Goal: Information Seeking & Learning: Learn about a topic

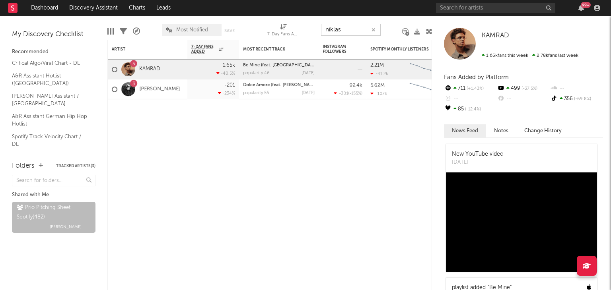
drag, startPoint x: 363, startPoint y: 27, endPoint x: 260, endPoint y: 33, distance: 103.2
click at [261, 33] on div "Edit Columns Filters A&R Pipeline Most Notified Save Save as 7-Day Fans Added (…" at bounding box center [269, 28] width 325 height 24
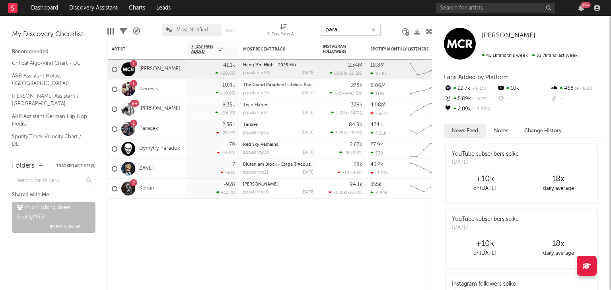
drag, startPoint x: 349, startPoint y: 31, endPoint x: 288, endPoint y: 33, distance: 60.9
click at [300, 33] on div "Edit Columns Filters A&R Pipeline Most Notified Save Save as 7-Day Fans Added (…" at bounding box center [269, 28] width 325 height 24
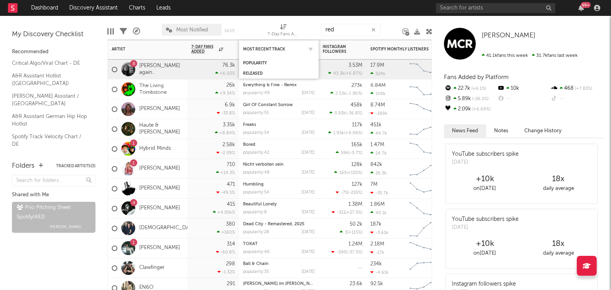
click at [306, 49] on div at bounding box center [309, 49] width 12 height 8
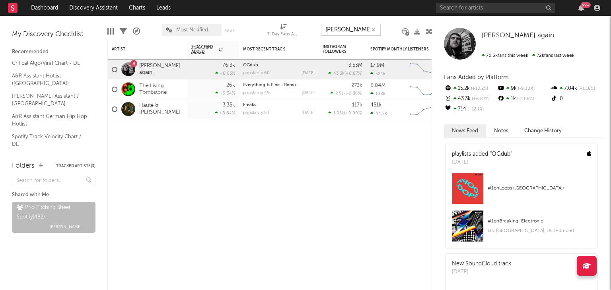
drag, startPoint x: 343, startPoint y: 30, endPoint x: 319, endPoint y: 30, distance: 23.1
click at [320, 30] on div "Edit Columns Filters A&R Pipeline Most Notified Save Save as 7-Day Fans Added (…" at bounding box center [269, 28] width 325 height 24
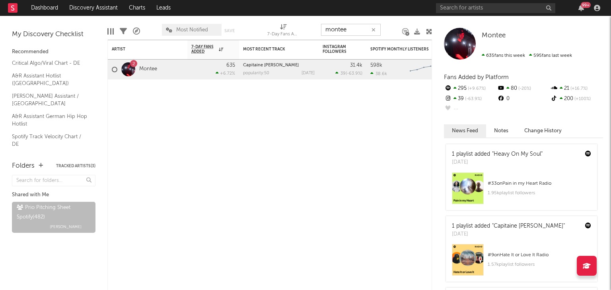
drag, startPoint x: 347, startPoint y: 29, endPoint x: 272, endPoint y: 29, distance: 75.6
click at [290, 29] on div "Edit Columns Filters A&R Pipeline Most Notified Save Save as 7-Day Fans Added (…" at bounding box center [269, 28] width 325 height 24
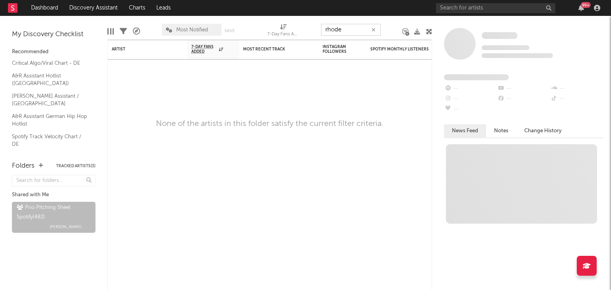
drag, startPoint x: 351, startPoint y: 32, endPoint x: 276, endPoint y: 32, distance: 75.6
click at [281, 33] on div "Edit Columns Filters A&R Pipeline Most Notified Save Save as 7-Day Fans Added (…" at bounding box center [269, 28] width 325 height 24
type input "b"
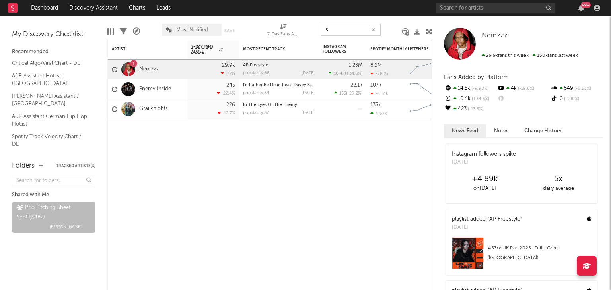
drag, startPoint x: 347, startPoint y: 29, endPoint x: 283, endPoint y: 32, distance: 63.7
click at [286, 32] on div "Edit Columns Filters A&R Pipeline Most Notified Save Save as 7-Day Fans Added (…" at bounding box center [269, 28] width 325 height 24
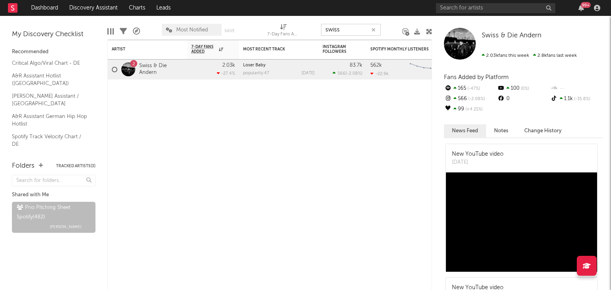
drag, startPoint x: 320, startPoint y: 32, endPoint x: 306, endPoint y: 33, distance: 13.5
click at [306, 33] on div "Edit Columns Filters A&R Pipeline Most Notified Save Save as 7-Day Fans Added (…" at bounding box center [269, 28] width 325 height 24
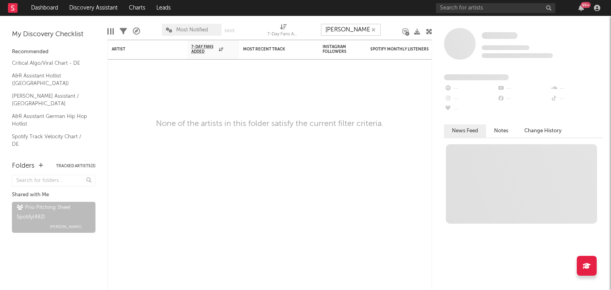
drag, startPoint x: 359, startPoint y: 32, endPoint x: 258, endPoint y: 27, distance: 101.2
click at [294, 35] on div "Edit Columns Filters A&R Pipeline Most Notified Save Save as 7-Day Fans Added (…" at bounding box center [269, 28] width 325 height 24
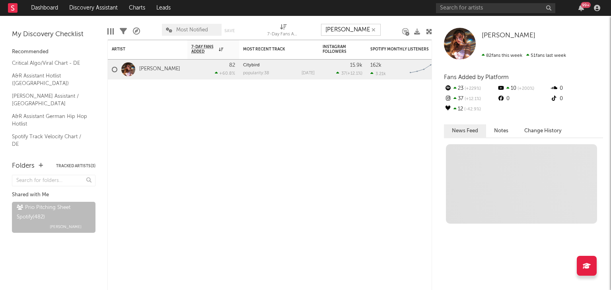
drag, startPoint x: 340, startPoint y: 28, endPoint x: 248, endPoint y: 27, distance: 91.9
click at [278, 29] on div "Edit Columns Filters A&R Pipeline Most Notified Save Save as 7-Day Fans Added (…" at bounding box center [269, 28] width 325 height 24
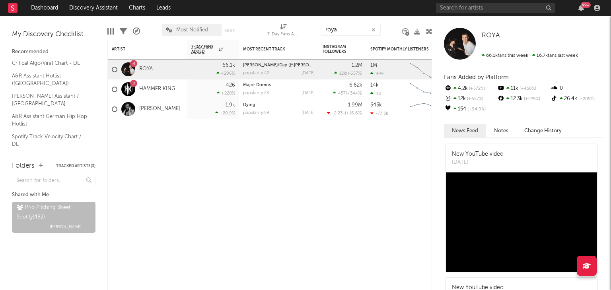
drag, startPoint x: 341, startPoint y: 24, endPoint x: 275, endPoint y: 20, distance: 66.6
click at [305, 27] on div "Edit Columns Filters A&R Pipeline Most Notified Save Save as 7-Day Fans Added (…" at bounding box center [269, 28] width 325 height 24
click at [360, 31] on input "roya" at bounding box center [351, 30] width 60 height 12
drag, startPoint x: 309, startPoint y: 31, endPoint x: 259, endPoint y: 15, distance: 52.2
click at [304, 31] on div "Edit Columns Filters A&R Pipeline Most Notified Save Save as 7-Day Fans Added (…" at bounding box center [269, 28] width 325 height 24
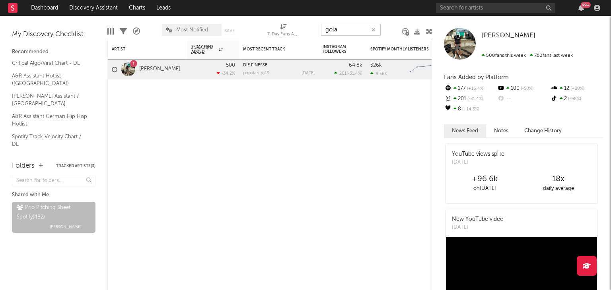
drag, startPoint x: 346, startPoint y: 26, endPoint x: 289, endPoint y: 31, distance: 57.1
click at [289, 31] on div "Edit Columns Filters A&R Pipeline Most Notified Save Save as 7-Day Fans Added (…" at bounding box center [269, 28] width 325 height 24
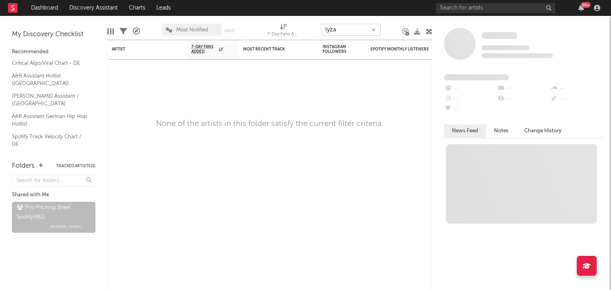
drag, startPoint x: 326, startPoint y: 28, endPoint x: 286, endPoint y: 27, distance: 39.8
click at [301, 28] on div "Edit Columns Filters A&R Pipeline Most Notified Save Save as 7-Day Fans Added (…" at bounding box center [269, 28] width 325 height 24
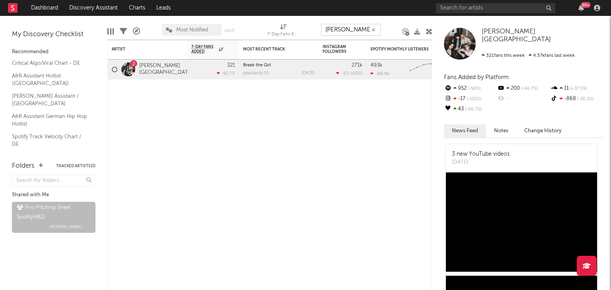
click at [294, 32] on div "Edit Columns Filters A&R Pipeline Most Notified Save Save as 7-Day Fans Added (…" at bounding box center [269, 28] width 325 height 24
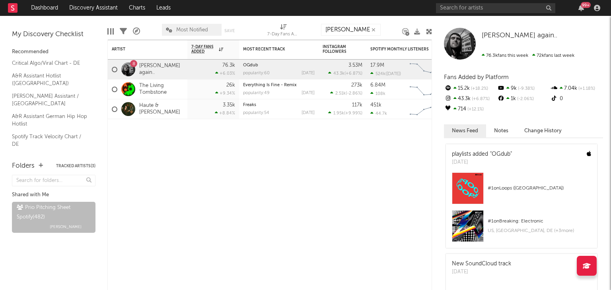
drag, startPoint x: 351, startPoint y: 23, endPoint x: 275, endPoint y: 27, distance: 76.1
click at [290, 27] on div "Edit Columns Filters A&R Pipeline Most Notified Save Save as 7-Day Fans Added (…" at bounding box center [269, 28] width 325 height 24
drag, startPoint x: 376, startPoint y: 31, endPoint x: 366, endPoint y: 30, distance: 10.4
click at [370, 31] on div "[PERSON_NAME]" at bounding box center [351, 30] width 60 height 12
drag, startPoint x: 353, startPoint y: 29, endPoint x: 282, endPoint y: 25, distance: 70.1
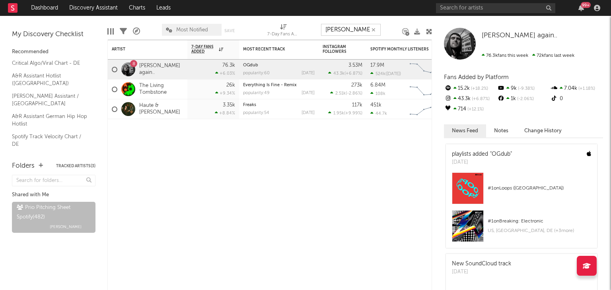
click at [291, 31] on div "Edit Columns Filters A&R Pipeline Most Notified Save Save as 7-Day Fans Added (…" at bounding box center [269, 28] width 325 height 24
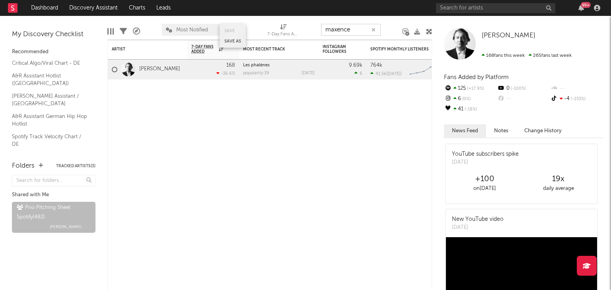
drag, startPoint x: 356, startPoint y: 27, endPoint x: 234, endPoint y: 27, distance: 121.7
click at [271, 29] on div "Edit Columns Filters A&R Pipeline Most Notified Save Save as 7-Day Fans Added (…" at bounding box center [269, 28] width 325 height 24
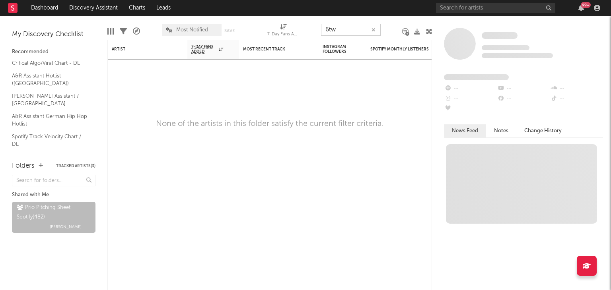
drag, startPoint x: 333, startPoint y: 29, endPoint x: 314, endPoint y: 29, distance: 19.9
click at [314, 29] on div "Edit Columns Filters A&R Pipeline Most Notified Save Save as 7-Day Fans Added (…" at bounding box center [269, 28] width 325 height 24
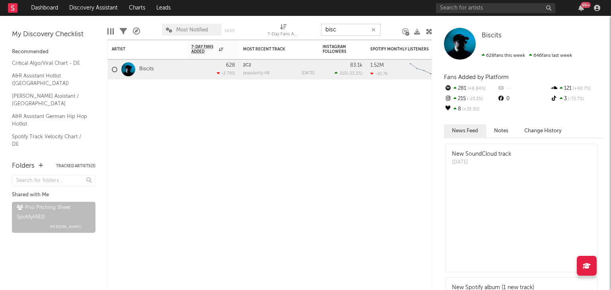
drag, startPoint x: 352, startPoint y: 30, endPoint x: 291, endPoint y: 20, distance: 61.6
click at [314, 27] on div "Edit Columns Filters A&R Pipeline Most Notified Save Save as 7-Day Fans Added (…" at bounding box center [269, 28] width 325 height 24
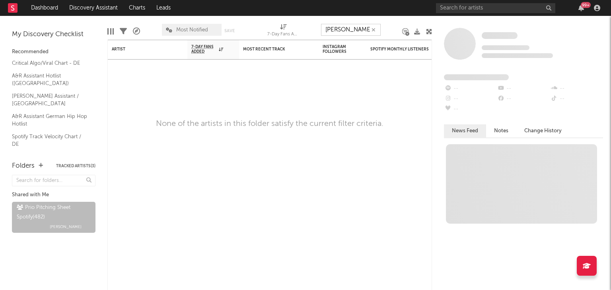
type input "a"
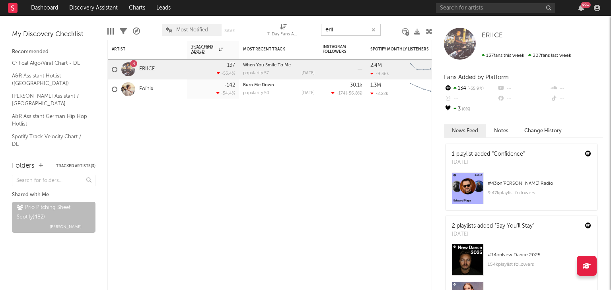
drag, startPoint x: 334, startPoint y: 29, endPoint x: 245, endPoint y: 18, distance: 89.5
click at [313, 29] on div "Edit Columns Filters A&R Pipeline Most Notified Save Save as 7-Day Fans Added (…" at bounding box center [269, 28] width 325 height 24
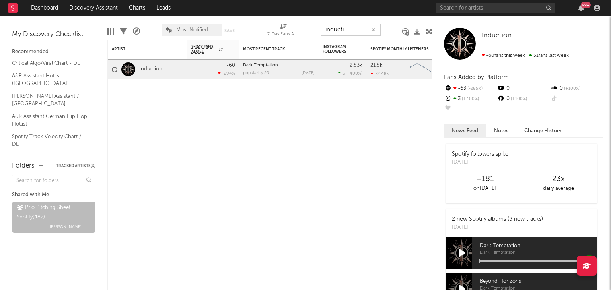
drag, startPoint x: 355, startPoint y: 32, endPoint x: 291, endPoint y: 26, distance: 64.0
click at [310, 28] on div "Edit Columns Filters A&R Pipeline Most Notified Save Save as 7-Day Fans Added (…" at bounding box center [269, 28] width 325 height 24
type input "a"
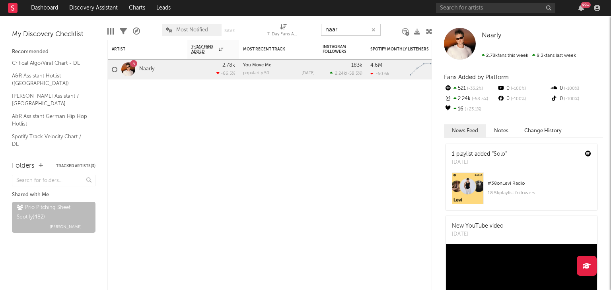
drag, startPoint x: 333, startPoint y: 26, endPoint x: 269, endPoint y: 18, distance: 64.2
click at [289, 23] on div "Edit Columns Filters A&R Pipeline Most Notified Save Save as 7-Day Fans Added (…" at bounding box center [269, 28] width 325 height 24
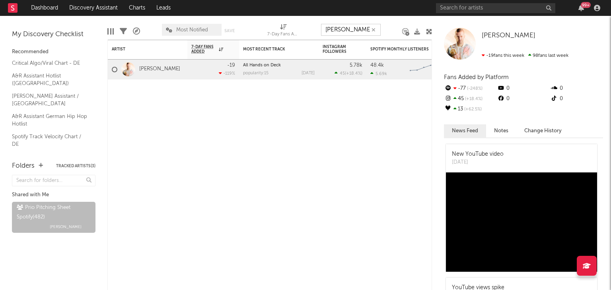
drag, startPoint x: 351, startPoint y: 33, endPoint x: 296, endPoint y: 33, distance: 55.7
click at [296, 33] on div "Edit Columns Filters A&R Pipeline Most Notified Save Save as 7-Day Fans Added (…" at bounding box center [269, 28] width 325 height 24
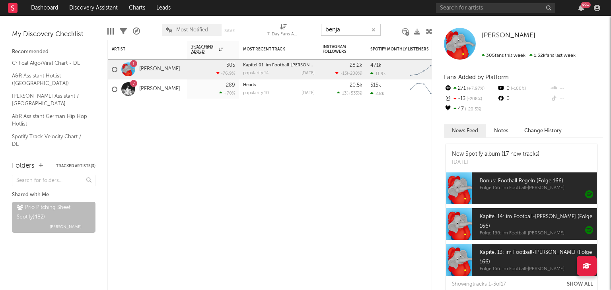
drag, startPoint x: 369, startPoint y: 29, endPoint x: 288, endPoint y: 26, distance: 81.2
click at [288, 26] on div "Edit Columns Filters A&R Pipeline Most Notified Save Save as 7-Day Fans Added (…" at bounding box center [269, 28] width 325 height 24
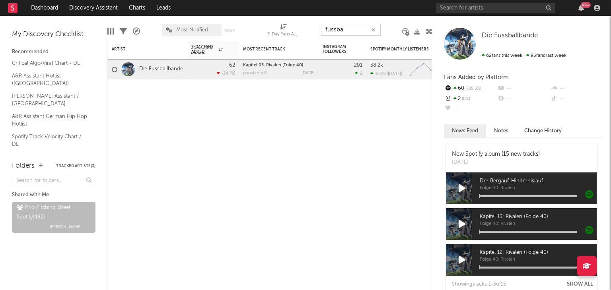
drag, startPoint x: 318, startPoint y: 30, endPoint x: 228, endPoint y: 19, distance: 91.0
click at [292, 29] on div "Edit Columns Filters A&R Pipeline Most Notified Save Save as 7-Day Fans Added (…" at bounding box center [269, 28] width 325 height 24
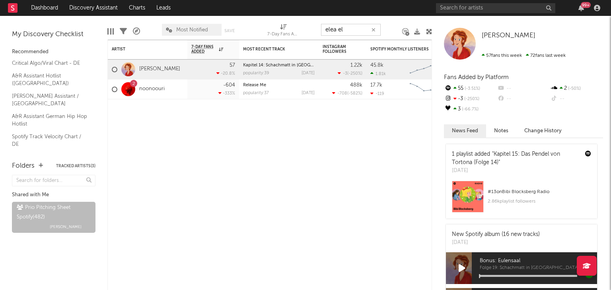
drag, startPoint x: 353, startPoint y: 30, endPoint x: 266, endPoint y: 31, distance: 87.1
click at [275, 31] on div "Edit Columns Filters A&R Pipeline Most Notified Save Save as 7-Day Fans Added (…" at bounding box center [269, 28] width 325 height 24
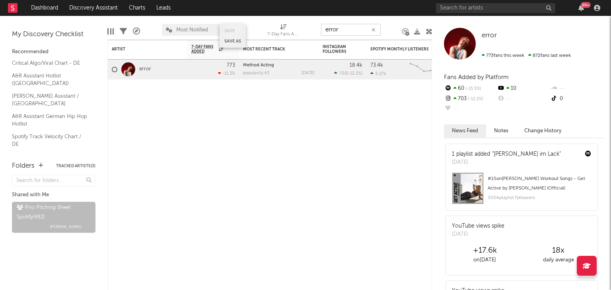
drag, startPoint x: 350, startPoint y: 31, endPoint x: 234, endPoint y: 35, distance: 115.4
click at [286, 34] on div "Edit Columns Filters A&R Pipeline Most Notified Save Save as 7-Day Fans Added (…" at bounding box center [269, 28] width 325 height 24
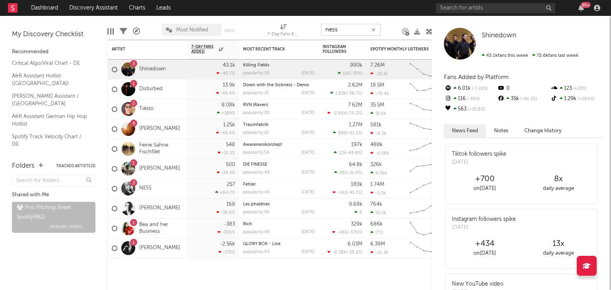
drag, startPoint x: 343, startPoint y: 31, endPoint x: 283, endPoint y: 30, distance: 59.7
click at [291, 31] on div "Edit Columns Filters A&R Pipeline Most Notified Save Save as 7-Day Fans Added (…" at bounding box center [269, 28] width 325 height 24
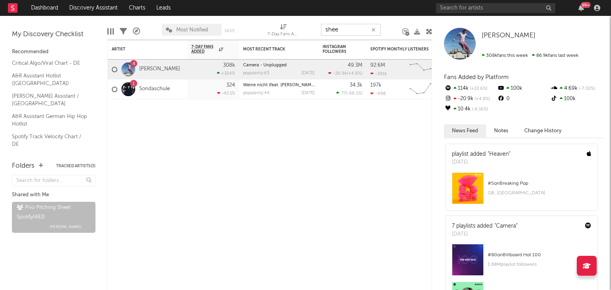
drag, startPoint x: 349, startPoint y: 31, endPoint x: 306, endPoint y: 32, distance: 43.0
click at [306, 31] on div "Edit Columns Filters A&R Pipeline Most Notified Save Save as 7-Day Fans Added (…" at bounding box center [269, 28] width 325 height 24
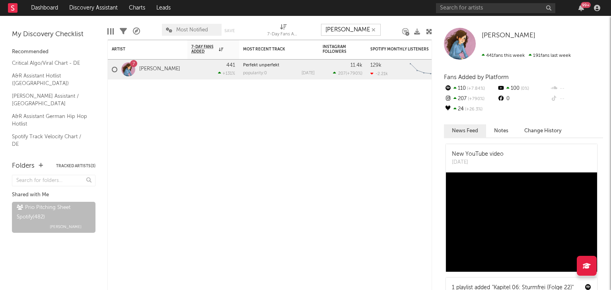
drag, startPoint x: 350, startPoint y: 34, endPoint x: 249, endPoint y: 35, distance: 100.7
click at [274, 35] on div "Edit Columns Filters A&R Pipeline Most Notified Save Save as 7-Day Fans Added (…" at bounding box center [269, 28] width 325 height 24
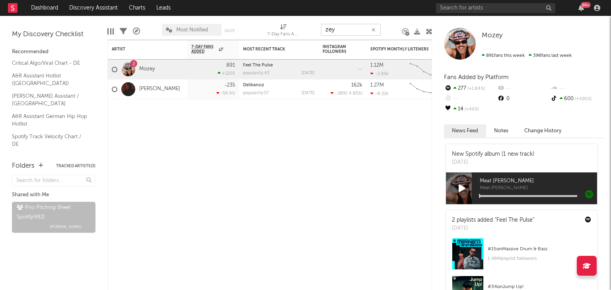
drag, startPoint x: 354, startPoint y: 25, endPoint x: 275, endPoint y: 37, distance: 80.1
click at [291, 35] on div "Edit Columns Filters A&R Pipeline Most Notified Save Save as 7-Day Fans Added (…" at bounding box center [269, 28] width 325 height 24
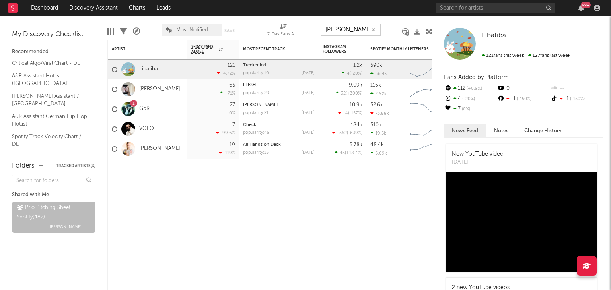
drag, startPoint x: 350, startPoint y: 27, endPoint x: 287, endPoint y: 29, distance: 63.3
click at [300, 26] on div "Edit Columns Filters A&R Pipeline Most Notified Save Save as 7-Day Fans Added (…" at bounding box center [269, 28] width 325 height 24
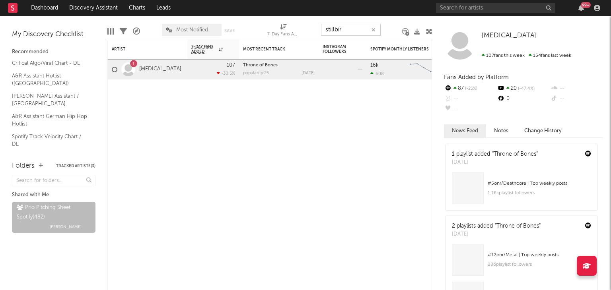
type input "stillbir"
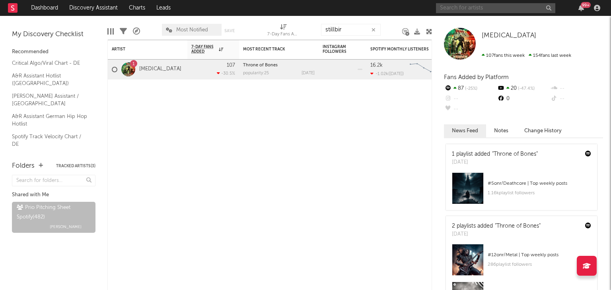
click at [465, 11] on input "text" at bounding box center [495, 8] width 119 height 10
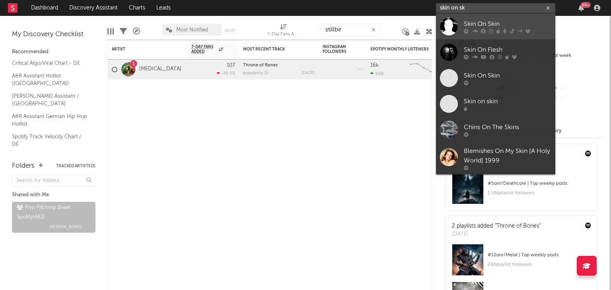
type input "skin on sk"
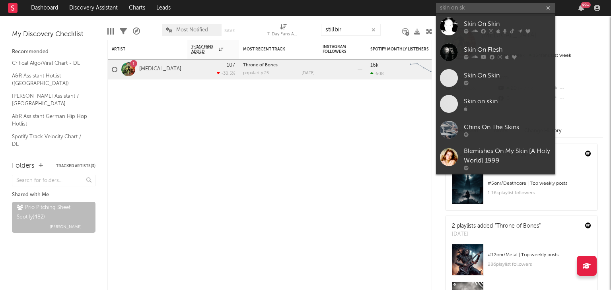
click at [492, 26] on div "Skin On Skin" at bounding box center [508, 24] width 88 height 10
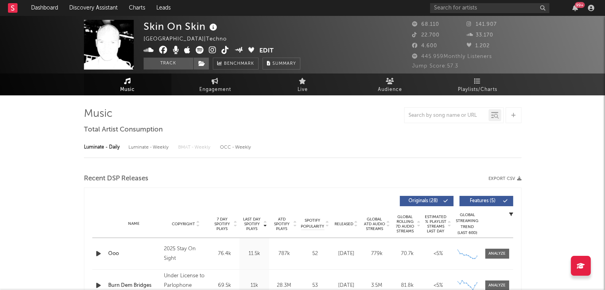
select select "6m"
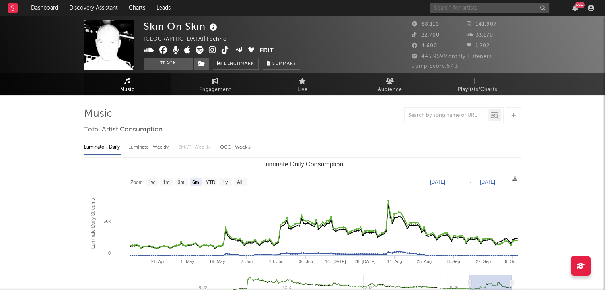
click at [468, 10] on input "text" at bounding box center [489, 8] width 119 height 10
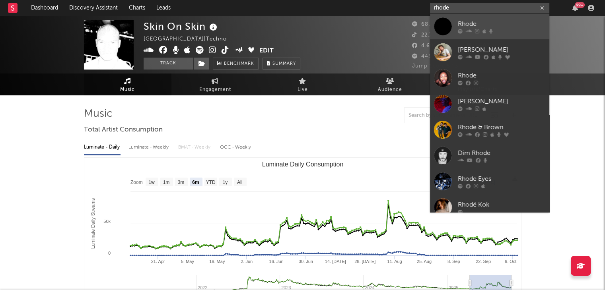
type input "rhode"
click at [483, 24] on div "Rhode" at bounding box center [502, 24] width 88 height 10
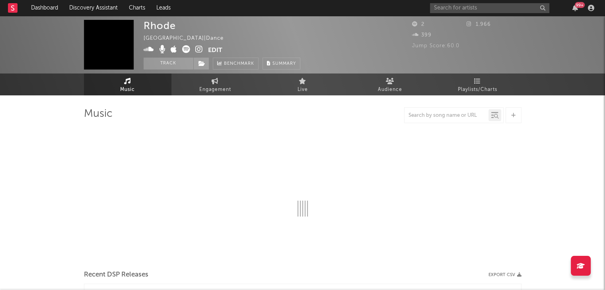
select select "1w"
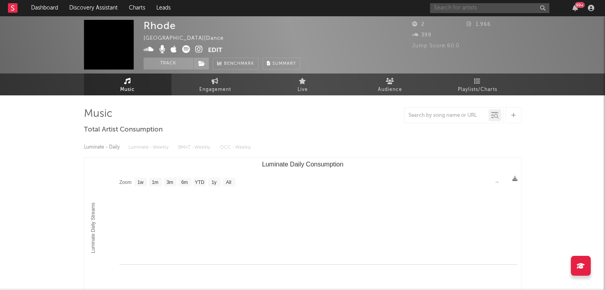
click at [468, 12] on input "text" at bounding box center [489, 8] width 119 height 10
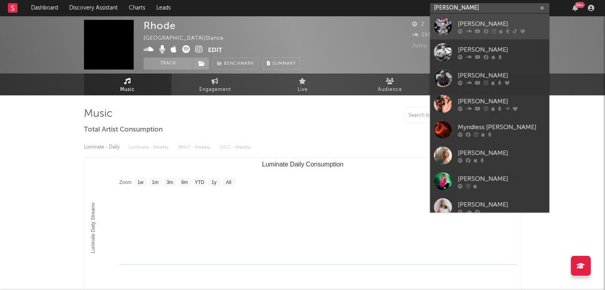
type input "[PERSON_NAME]"
click at [471, 26] on div "[PERSON_NAME]" at bounding box center [502, 24] width 88 height 10
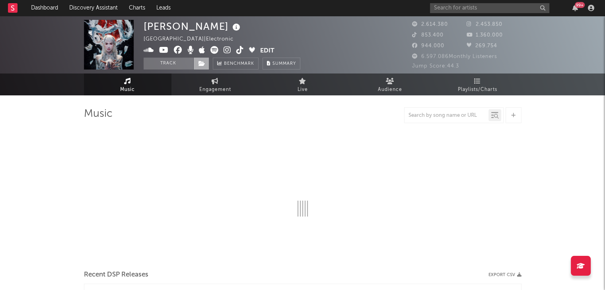
click at [202, 61] on icon at bounding box center [202, 64] width 7 height 6
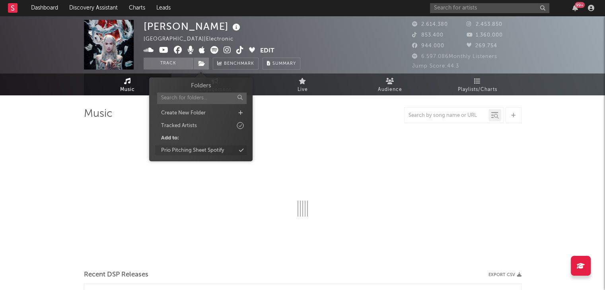
click at [228, 154] on div "Prio Pitching Sheet Spotify" at bounding box center [201, 151] width 92 height 10
select select "6m"
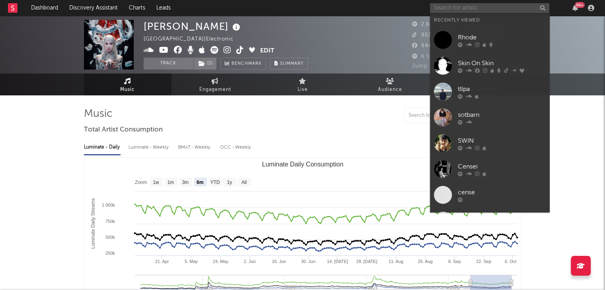
click at [482, 5] on input "text" at bounding box center [489, 8] width 119 height 10
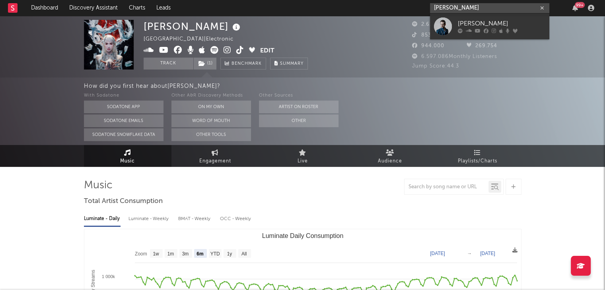
type input "[PERSON_NAME]"
click at [485, 25] on div "[PERSON_NAME]" at bounding box center [502, 24] width 88 height 10
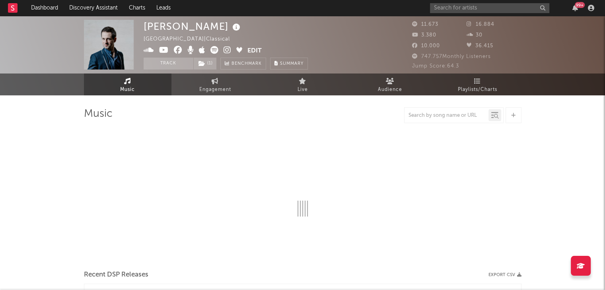
select select "6m"
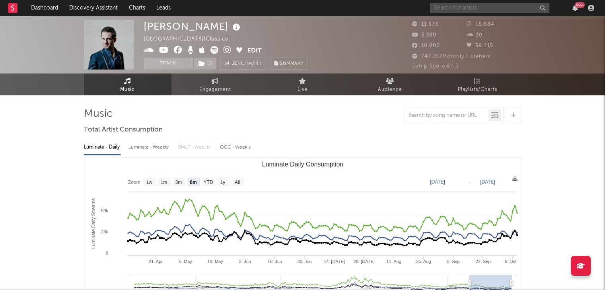
click at [441, 11] on input "text" at bounding box center [489, 8] width 119 height 10
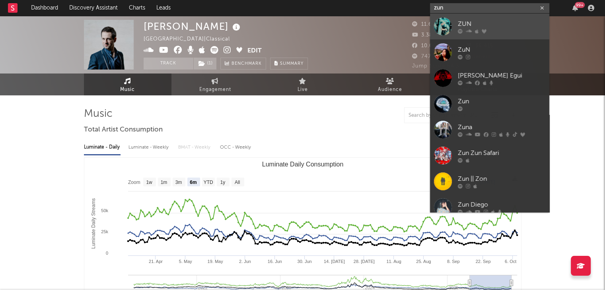
type input "zun"
click at [458, 19] on div "ZUN" at bounding box center [502, 24] width 88 height 10
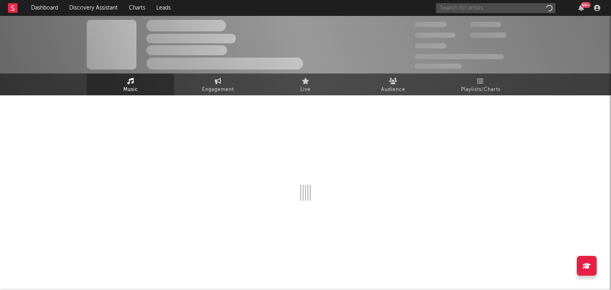
click at [461, 4] on input "text" at bounding box center [495, 8] width 119 height 10
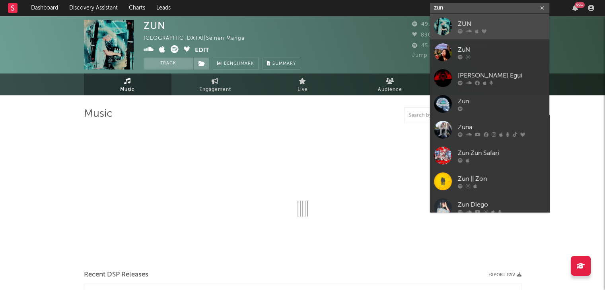
type input "zuna"
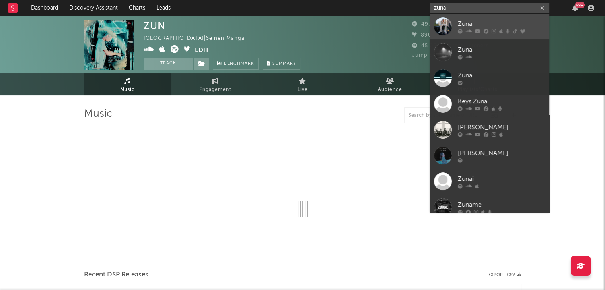
select select "6m"
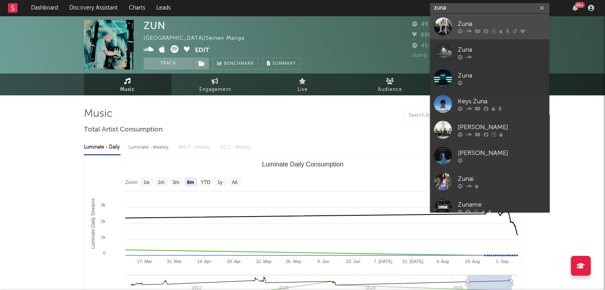
type input "zuna"
click at [474, 23] on div "Zuna" at bounding box center [502, 24] width 88 height 10
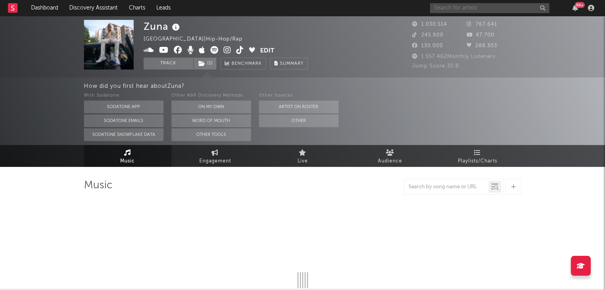
click at [516, 10] on input "text" at bounding box center [489, 8] width 119 height 10
type input "kurd"
select select "6m"
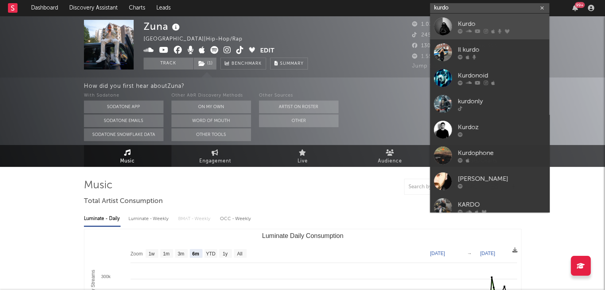
type input "kurdo"
click at [459, 23] on div "Kurdo" at bounding box center [502, 24] width 88 height 10
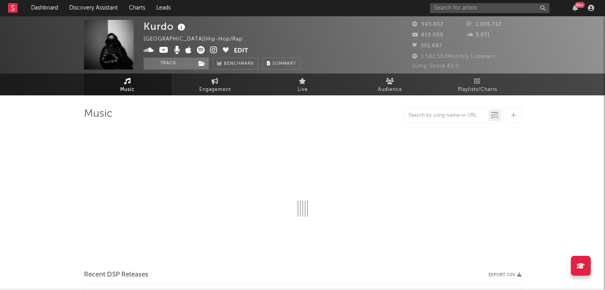
select select "6m"
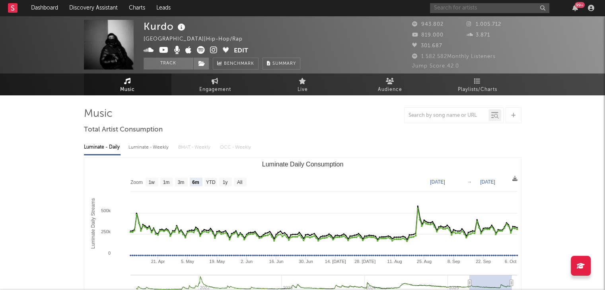
click at [469, 6] on input "text" at bounding box center [489, 8] width 119 height 10
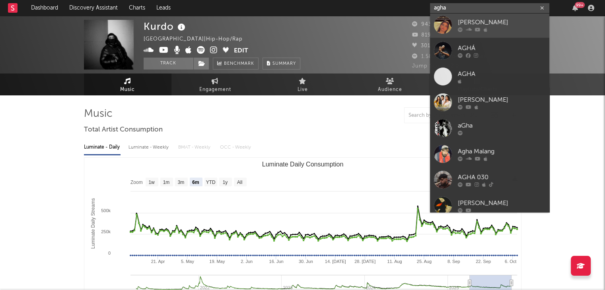
scroll to position [60, 0]
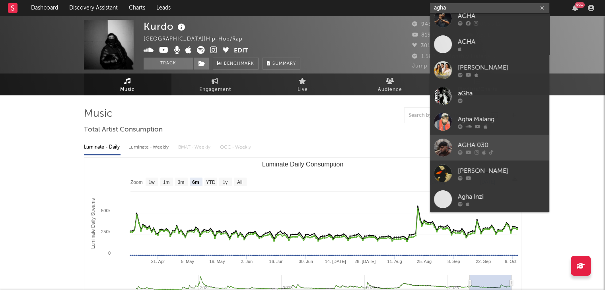
type input "agha"
click at [485, 145] on div "AGHA 030" at bounding box center [502, 145] width 88 height 10
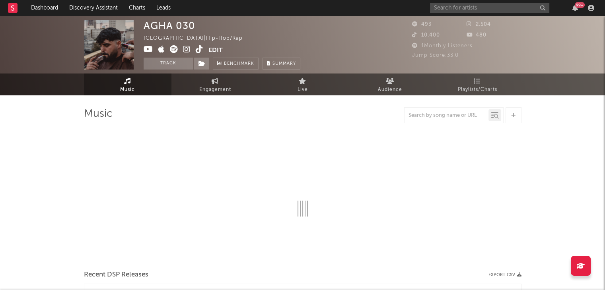
select select "6m"
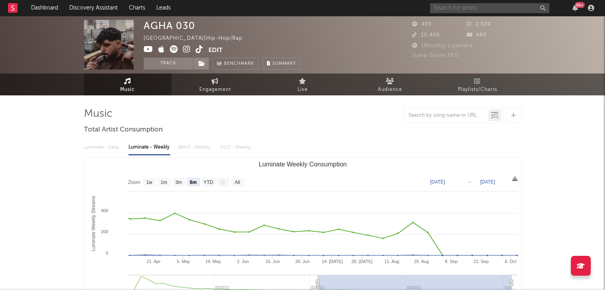
click at [437, 7] on input "text" at bounding box center [489, 8] width 119 height 10
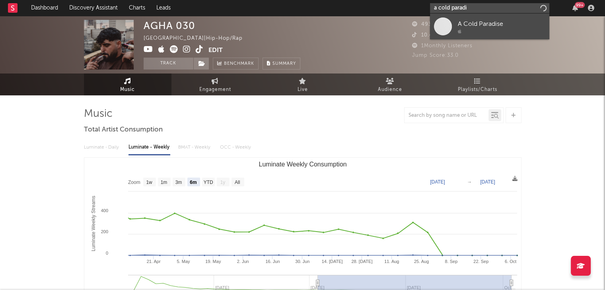
type input "a cold paradi"
click at [455, 24] on link "A Cold Paradise" at bounding box center [489, 27] width 119 height 26
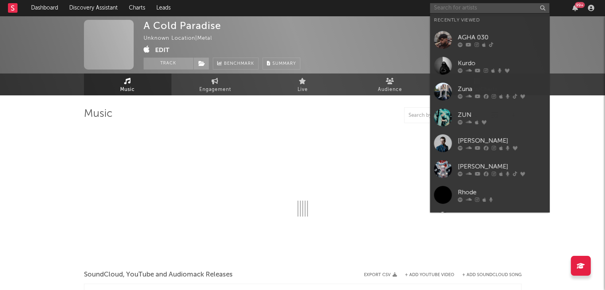
click at [463, 5] on input "text" at bounding box center [489, 8] width 119 height 10
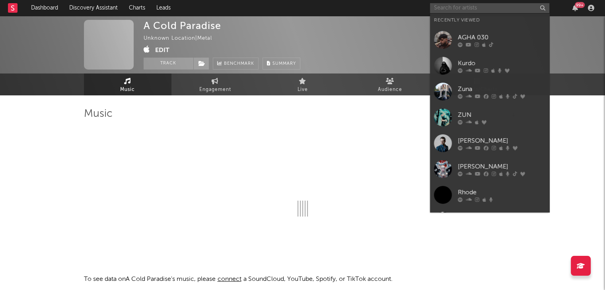
select select "1w"
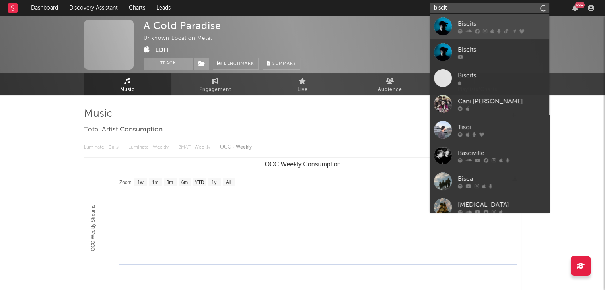
type input "biscit"
click at [476, 29] on icon at bounding box center [477, 31] width 5 height 5
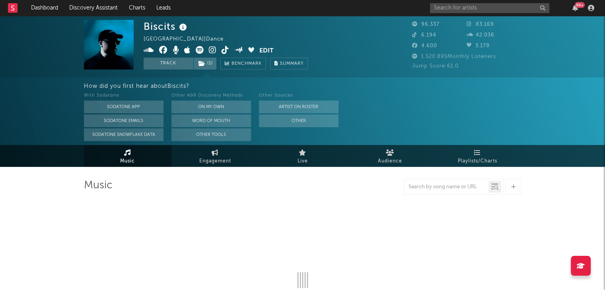
select select "6m"
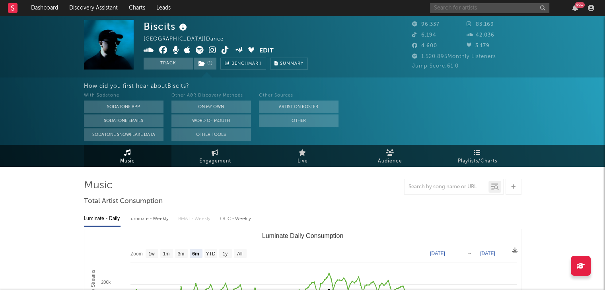
click at [466, 10] on input "text" at bounding box center [489, 8] width 119 height 10
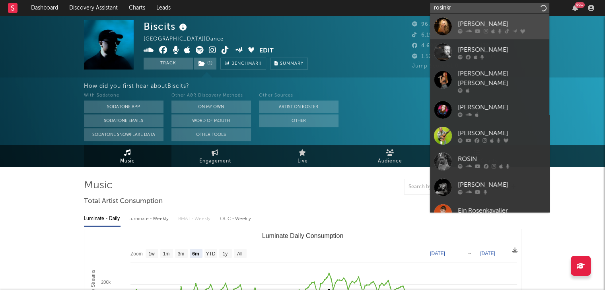
type input "rosinkr"
click at [477, 23] on div "[PERSON_NAME]" at bounding box center [502, 24] width 88 height 10
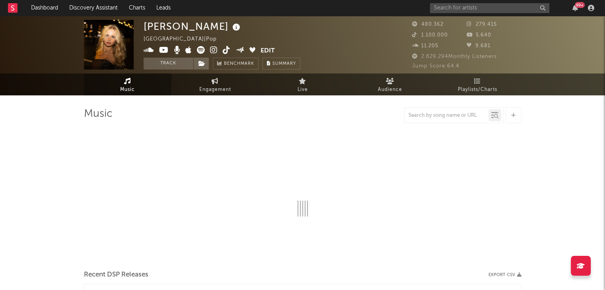
select select "6m"
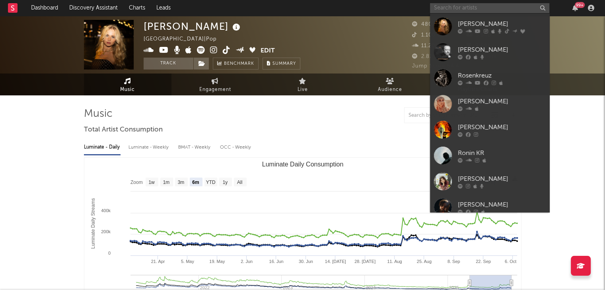
click at [471, 12] on input "text" at bounding box center [489, 8] width 119 height 10
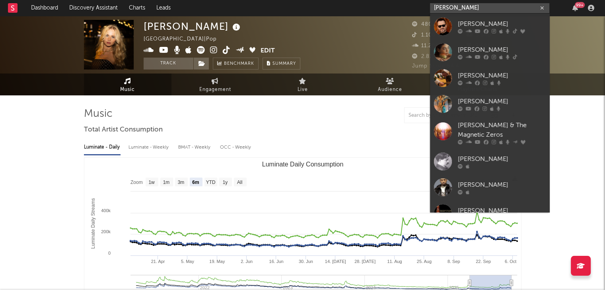
type input "[PERSON_NAME]"
click at [471, 22] on div "[PERSON_NAME]" at bounding box center [502, 24] width 88 height 10
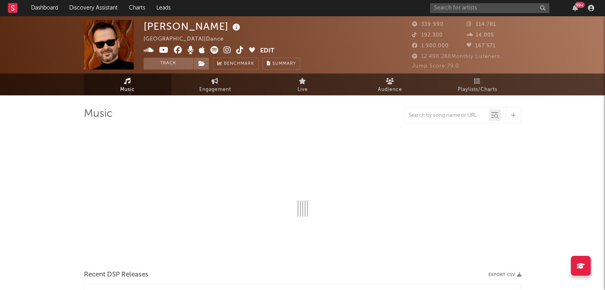
select select "6m"
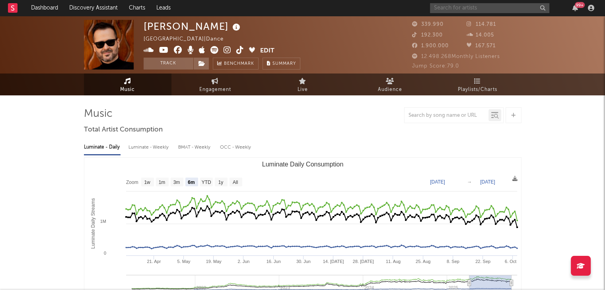
click at [499, 12] on div at bounding box center [489, 8] width 119 height 10
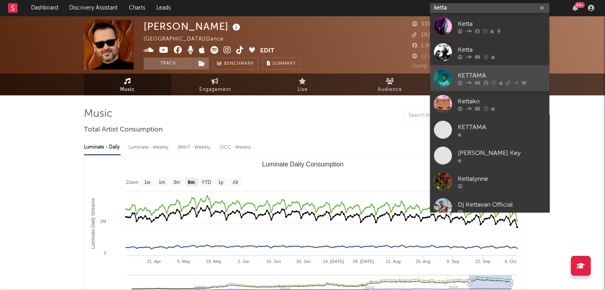
type input "ketta"
click at [471, 74] on div "KETTAMA" at bounding box center [502, 76] width 88 height 10
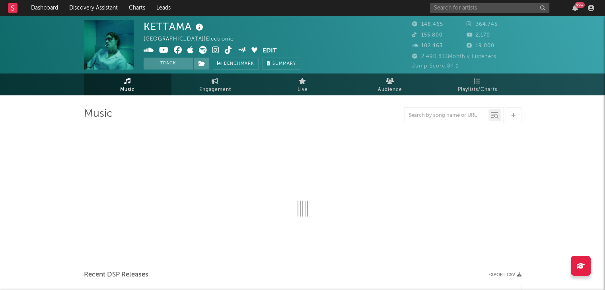
select select "6m"
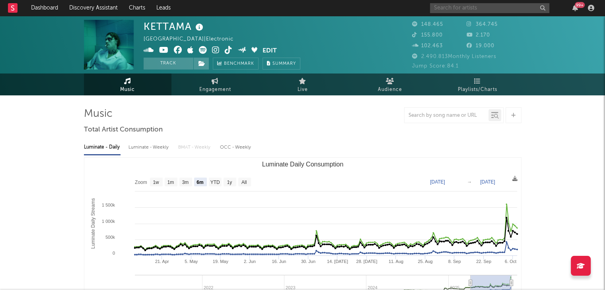
click at [506, 5] on input "text" at bounding box center [489, 8] width 119 height 10
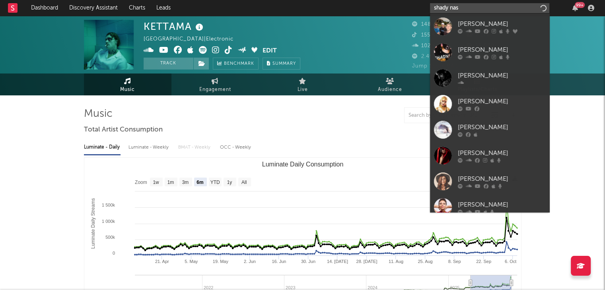
type input "shady nas"
click at [471, 24] on div "[PERSON_NAME]" at bounding box center [502, 24] width 88 height 10
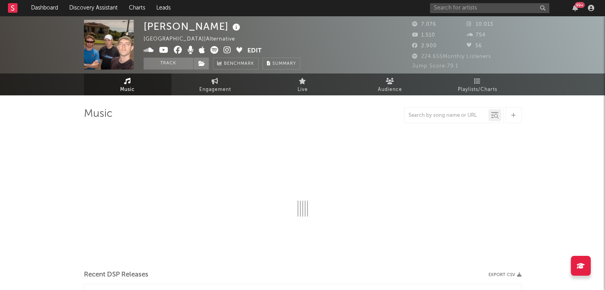
select select "6m"
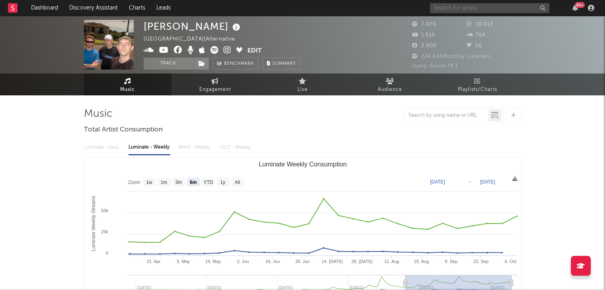
click at [463, 5] on input "text" at bounding box center [489, 8] width 119 height 10
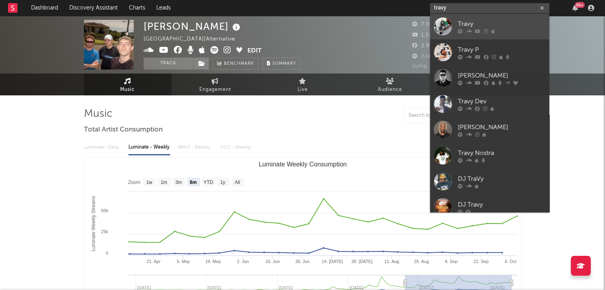
type input "travy"
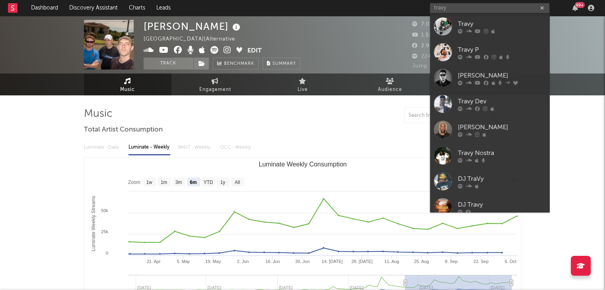
click at [489, 27] on div "Travy" at bounding box center [502, 24] width 88 height 10
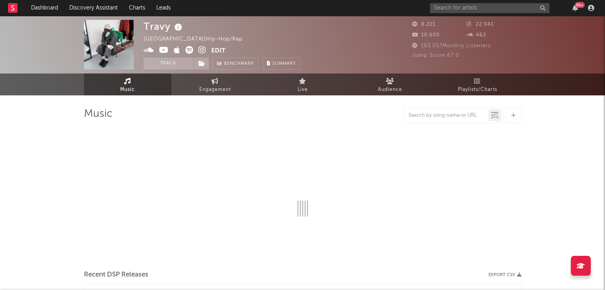
select select "6m"
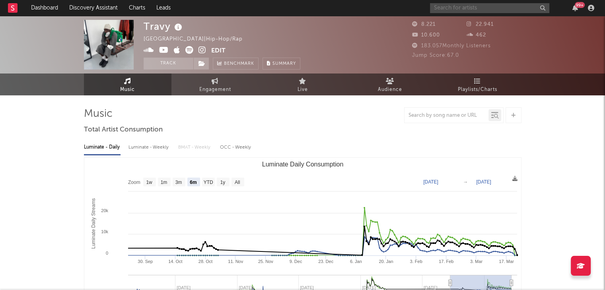
click at [523, 10] on input "text" at bounding box center [489, 8] width 119 height 10
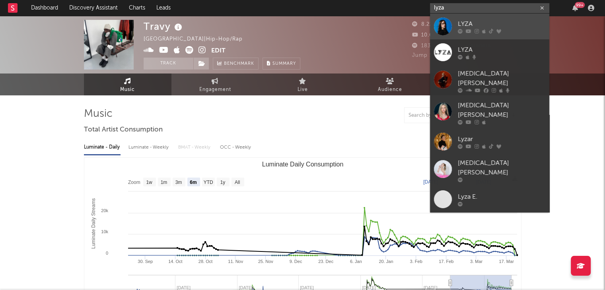
type input "lyza"
click at [467, 22] on div "LYZA" at bounding box center [502, 24] width 88 height 10
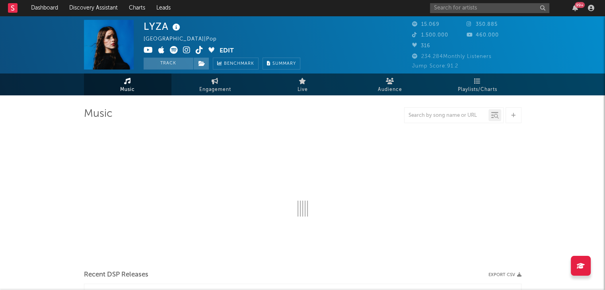
select select "6m"
